Goal: Information Seeking & Learning: Check status

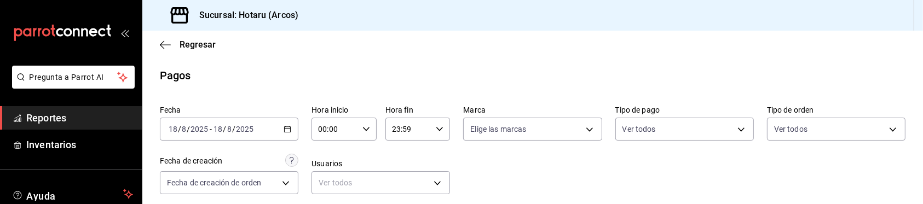
scroll to position [243, 0]
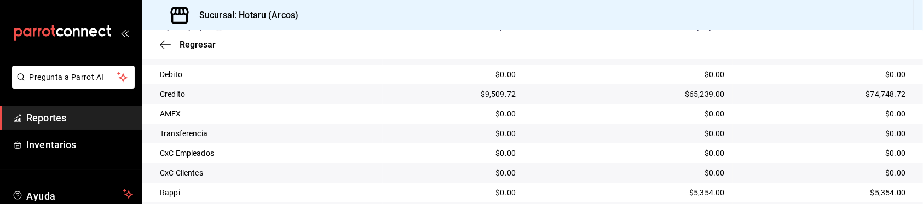
click at [64, 122] on span "Reportes" at bounding box center [79, 118] width 107 height 15
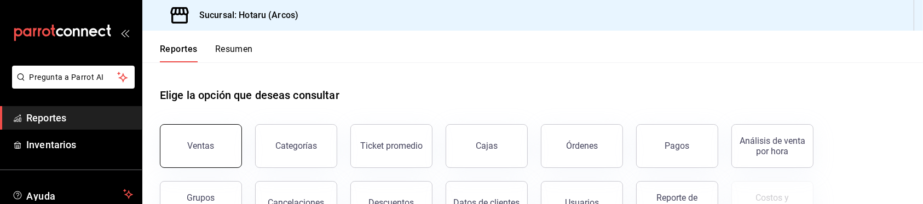
click at [206, 141] on div "Ventas" at bounding box center [201, 146] width 27 height 10
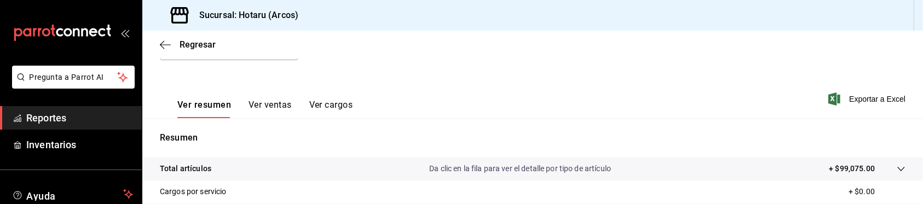
scroll to position [136, 0]
click at [897, 170] on icon at bounding box center [901, 169] width 9 height 9
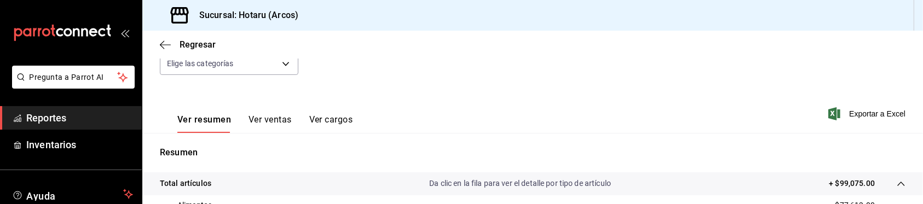
scroll to position [123, 0]
click at [846, 108] on span "Exportar a Excel" at bounding box center [867, 112] width 75 height 13
click at [313, 77] on div "Fecha [DATE] [DATE] - [DATE] [DATE] Hora inicio 00:00 Hora inicio Hora fin 23:5…" at bounding box center [532, 38] width 745 height 96
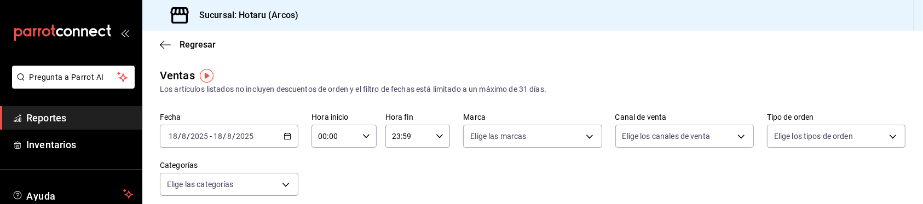
click at [73, 122] on span "Reportes" at bounding box center [79, 118] width 107 height 15
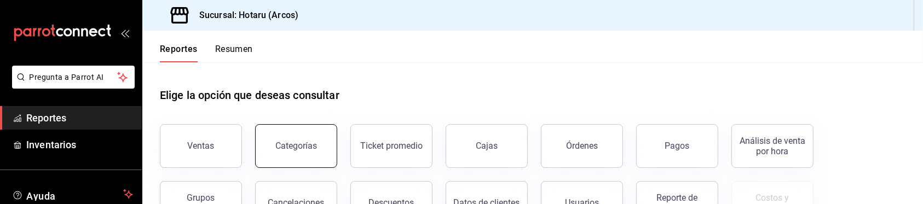
click at [315, 146] on button "Categorías" at bounding box center [296, 146] width 82 height 44
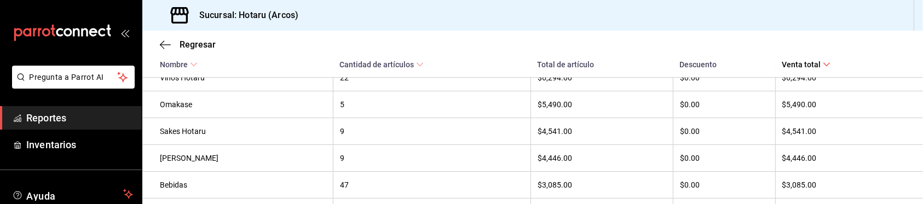
scroll to position [329, 0]
drag, startPoint x: 552, startPoint y: 137, endPoint x: 524, endPoint y: 137, distance: 27.4
click at [524, 137] on th "9" at bounding box center [432, 131] width 198 height 27
click at [85, 103] on li "Pregunta a Parrot AI" at bounding box center [70, 86] width 133 height 41
click at [85, 116] on span "Reportes" at bounding box center [79, 118] width 107 height 15
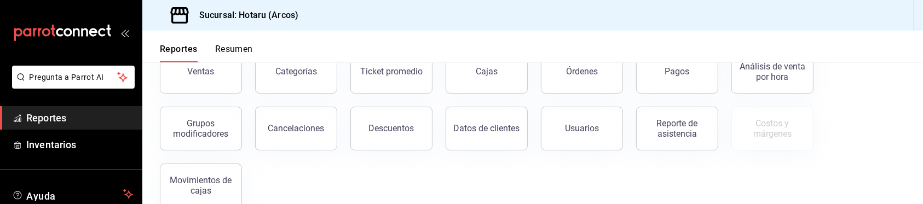
scroll to position [75, 0]
click at [412, 114] on button "Descuentos" at bounding box center [391, 128] width 82 height 44
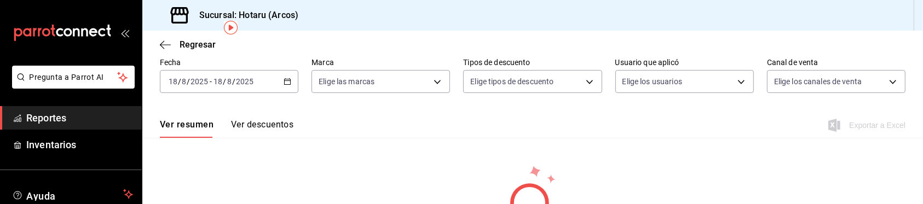
scroll to position [48, 0]
click at [868, 126] on div "Exportar a Excel" at bounding box center [867, 124] width 75 height 13
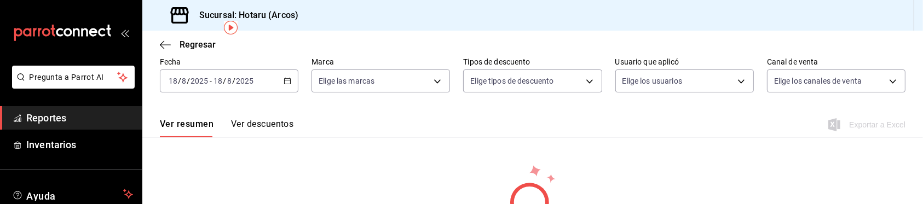
click at [867, 128] on div "Exportar a Excel" at bounding box center [867, 124] width 75 height 13
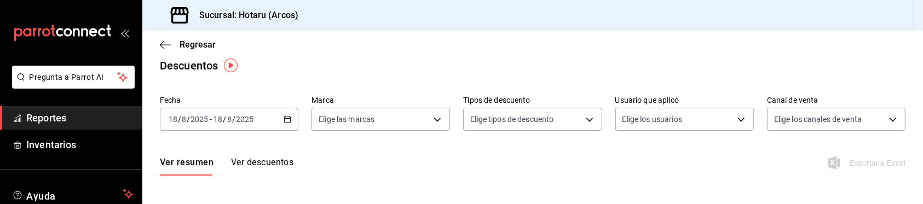
scroll to position [11, 0]
click at [361, 123] on body "Pregunta a Parrot AI Reportes Inventarios Ayuda Recomienda Parrot Caja Hotaru S…" at bounding box center [461, 102] width 923 height 204
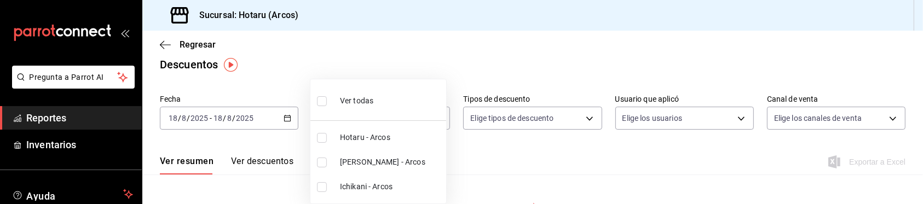
click at [322, 142] on input "checkbox" at bounding box center [322, 138] width 10 height 10
checkbox input "true"
type input "63fd3758-a1b5-4c03-9065-df3279ac1636"
click at [485, 152] on div at bounding box center [461, 102] width 923 height 204
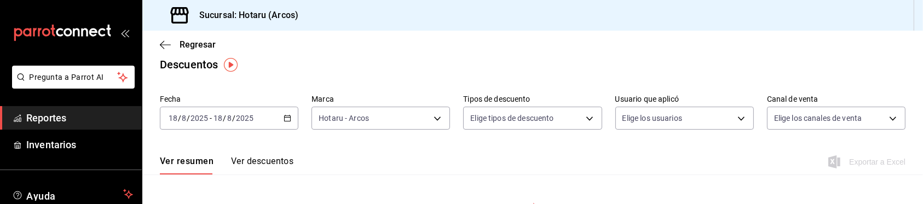
click at [231, 61] on img "button" at bounding box center [231, 65] width 14 height 14
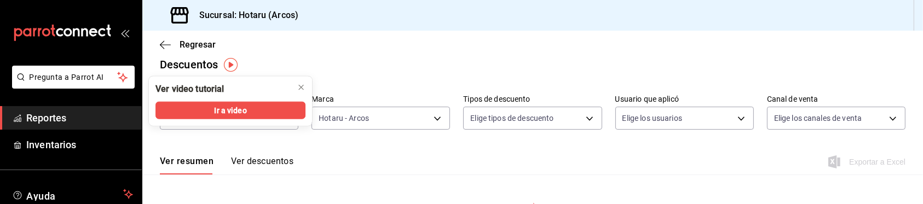
click at [342, 77] on main "Regresar Descuentos Fecha 2025-08-18 18 / 8 / 2025 - 2025-08-18 18 / 8 / 2025 M…" at bounding box center [532, 172] width 780 height 304
click at [298, 84] on icon "close" at bounding box center [301, 87] width 9 height 9
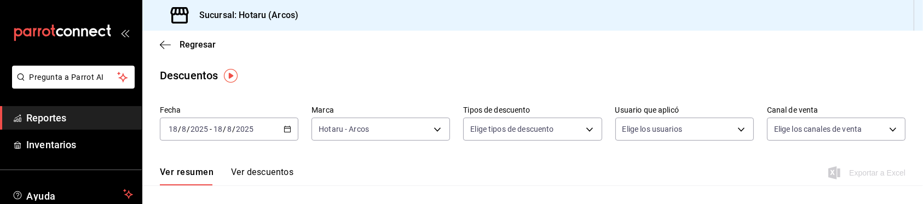
click at [400, 156] on div "Ver resumen Ver descuentos Exportar a Excel" at bounding box center [532, 170] width 780 height 32
click at [334, 138] on body "Pregunta a Parrot AI Reportes Inventarios Ayuda Recomienda Parrot Caja Hotaru S…" at bounding box center [461, 102] width 923 height 204
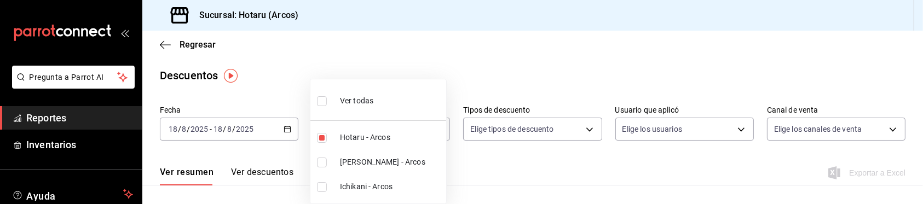
click at [321, 107] on label at bounding box center [324, 101] width 14 height 16
click at [321, 106] on input "checkbox" at bounding box center [322, 101] width 10 height 10
checkbox input "false"
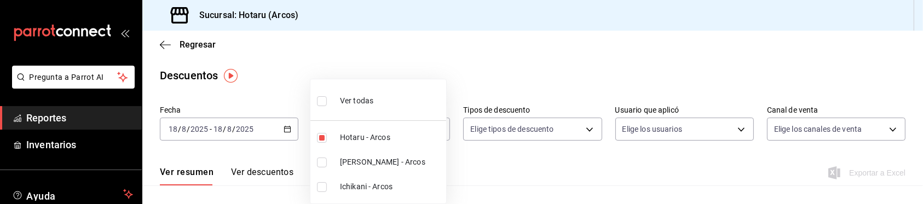
checkbox input "false"
click at [322, 104] on input "checkbox" at bounding box center [322, 101] width 10 height 10
checkbox input "true"
type input "63fd3758-a1b5-4c03-9065-df3279ac1636,22e90613-d08a-4757-a76e-a905fd2e086b,00e97…"
checkbox input "true"
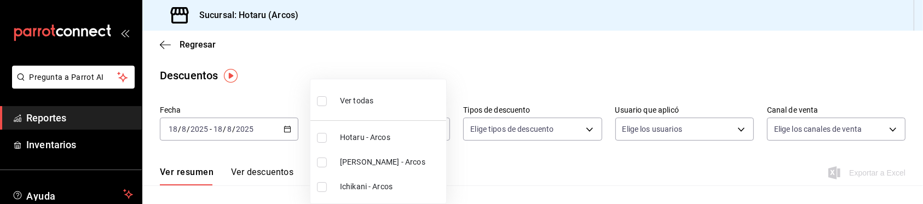
checkbox input "true"
click at [289, 171] on div at bounding box center [461, 102] width 923 height 204
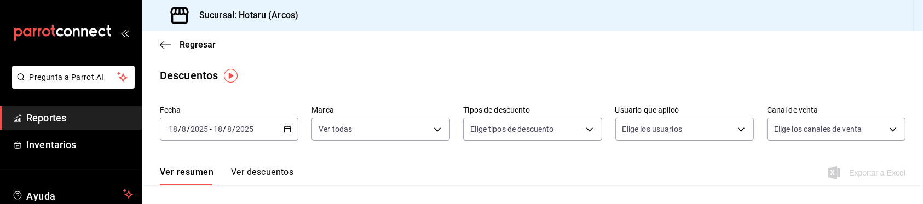
click at [285, 132] on \(Stroke\) "button" at bounding box center [287, 129] width 7 height 6
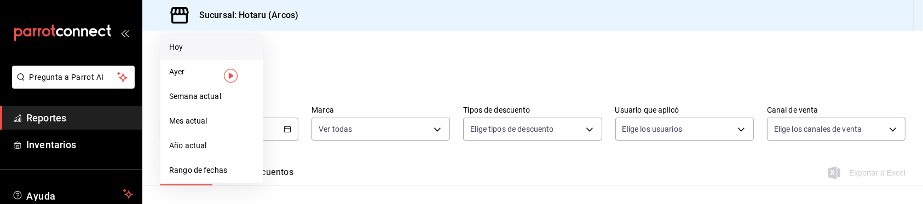
click at [192, 49] on span "Hoy" at bounding box center [211, 47] width 85 height 11
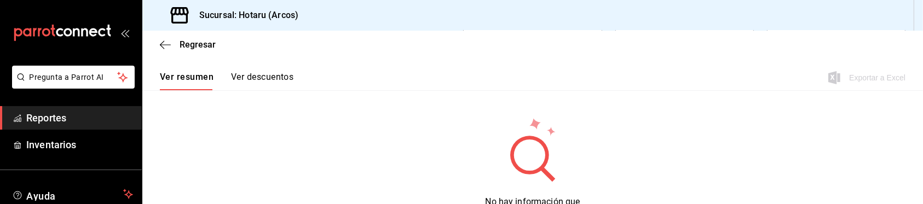
scroll to position [100, 0]
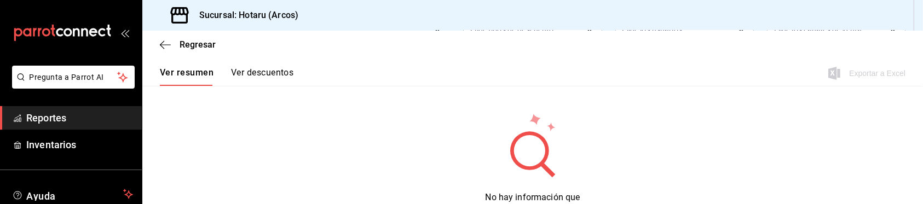
click at [594, 143] on div "No hay información que mostrar" at bounding box center [532, 164] width 780 height 105
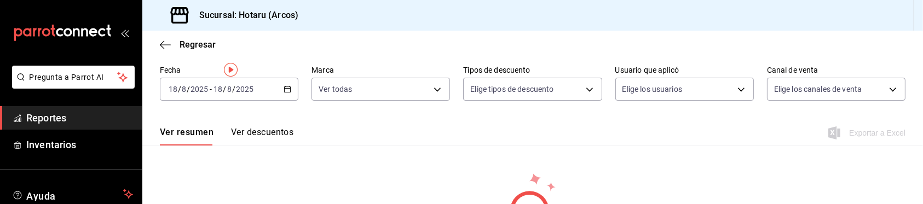
scroll to position [0, 0]
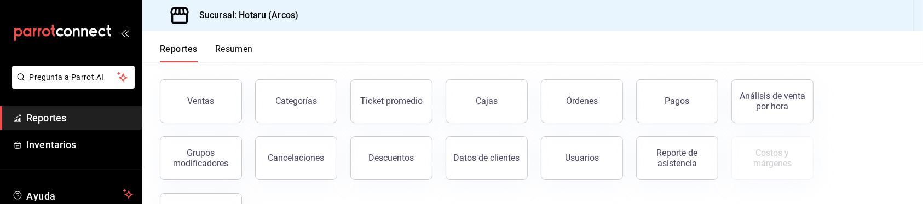
scroll to position [45, 0]
click at [399, 163] on button "Descuentos" at bounding box center [391, 158] width 82 height 44
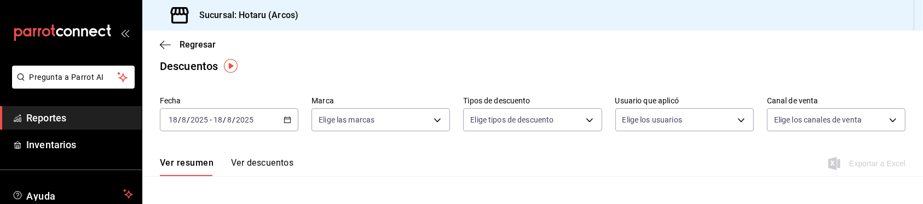
scroll to position [9, 0]
click at [284, 122] on \(Stroke\) "button" at bounding box center [287, 120] width 7 height 6
click at [290, 164] on button "Ver descuentos" at bounding box center [262, 167] width 62 height 19
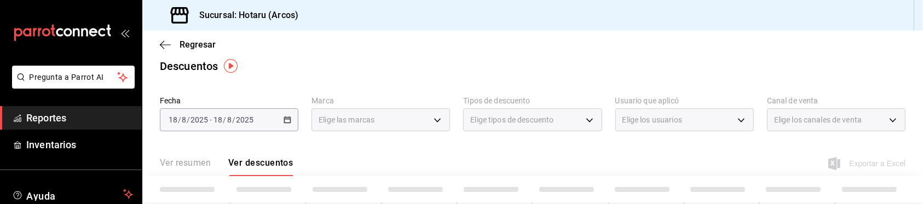
click at [290, 164] on div "Ver resumen Ver descuentos" at bounding box center [226, 167] width 133 height 19
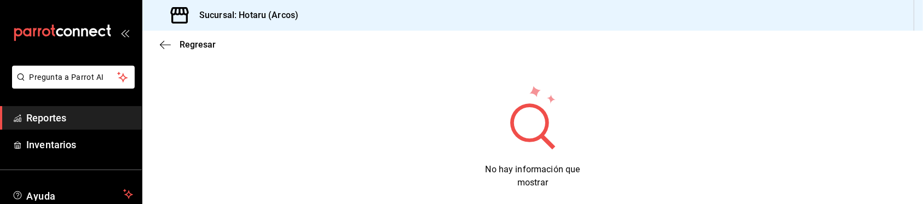
scroll to position [127, 0]
drag, startPoint x: 290, startPoint y: 164, endPoint x: 364, endPoint y: 159, distance: 74.6
click at [364, 159] on div "No hay información que mostrar" at bounding box center [532, 137] width 780 height 105
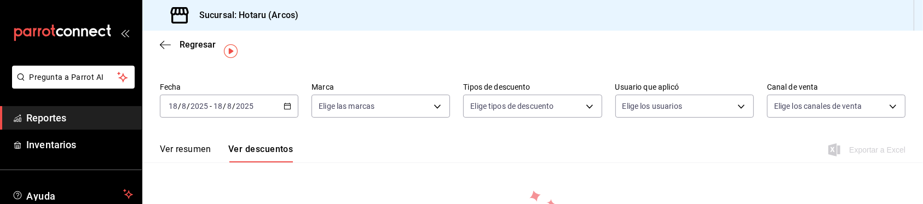
scroll to position [21, 0]
click at [263, 154] on button "Ver descuentos" at bounding box center [260, 155] width 65 height 19
click at [351, 157] on div "Ver resumen Ver descuentos Exportar a Excel" at bounding box center [532, 149] width 780 height 32
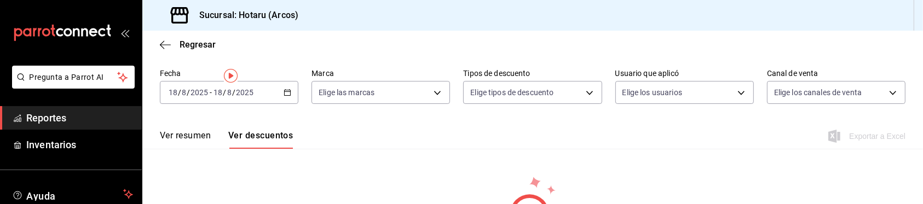
scroll to position [0, 0]
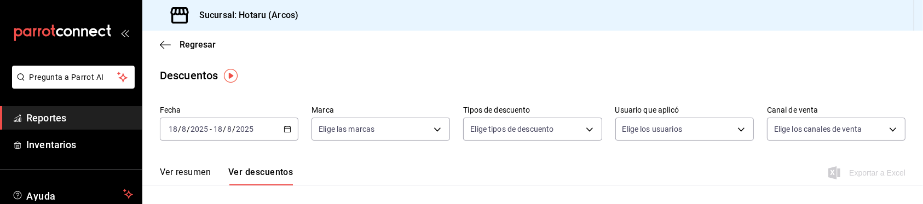
click at [280, 130] on div "2025-08-18 18 / 8 / 2025 - 2025-08-18 18 / 8 / 2025" at bounding box center [229, 129] width 138 height 23
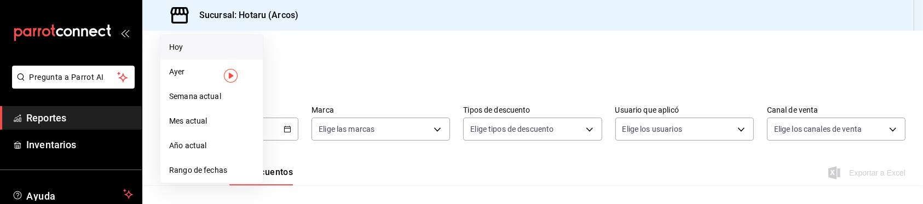
click at [219, 49] on span "Hoy" at bounding box center [211, 47] width 85 height 11
